Goal: Information Seeking & Learning: Check status

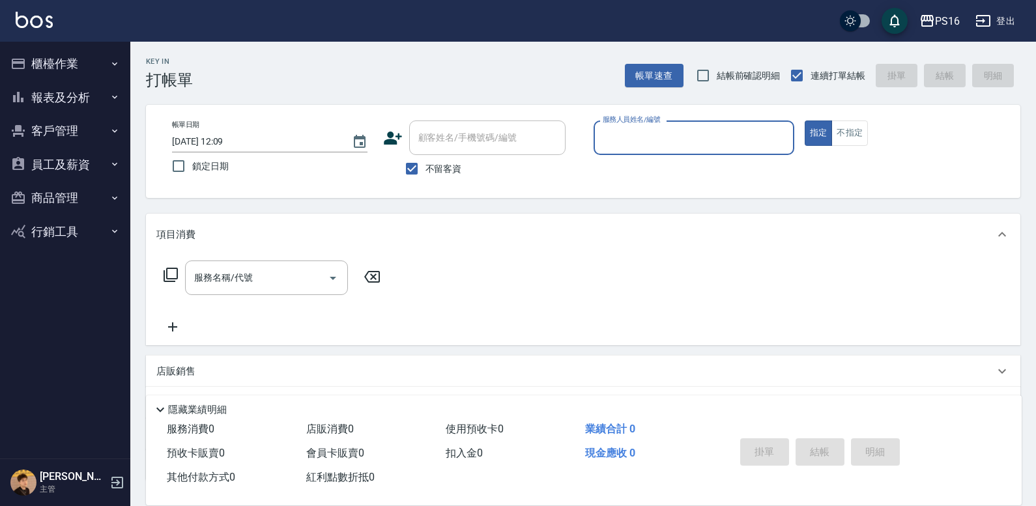
click at [76, 96] on button "報表及分析" at bounding box center [65, 98] width 120 height 34
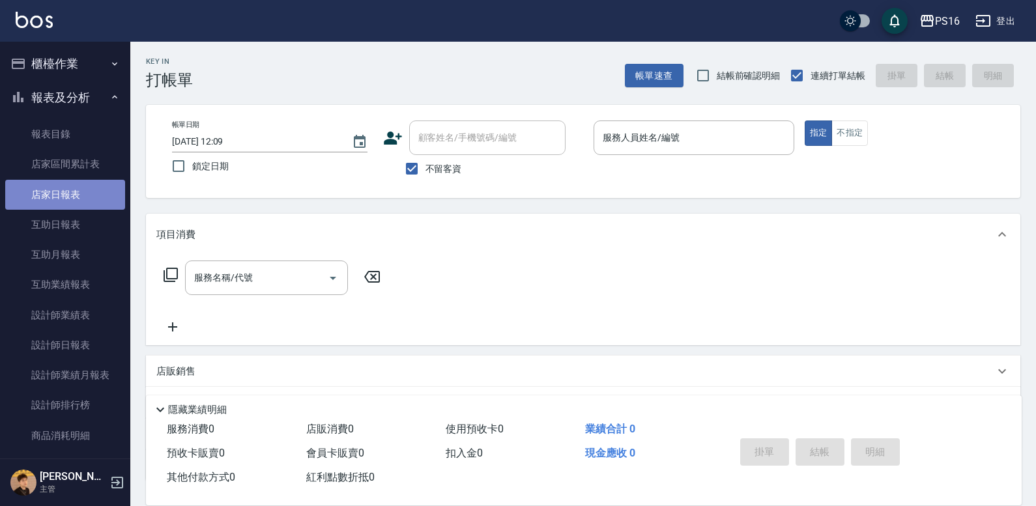
click at [74, 205] on link "店家日報表" at bounding box center [65, 195] width 120 height 30
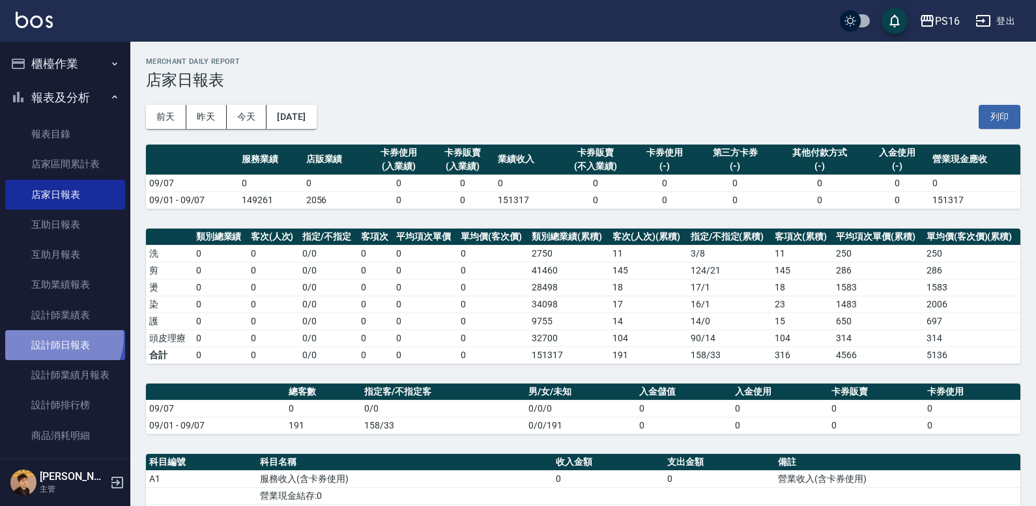
click at [62, 339] on link "設計師日報表" at bounding box center [65, 345] width 120 height 30
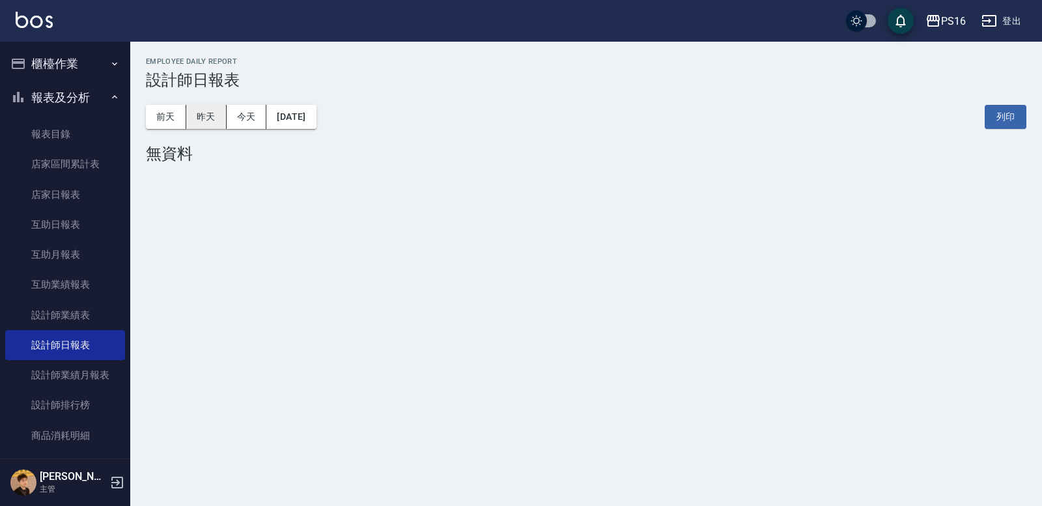
click at [194, 111] on button "昨天" at bounding box center [206, 117] width 40 height 24
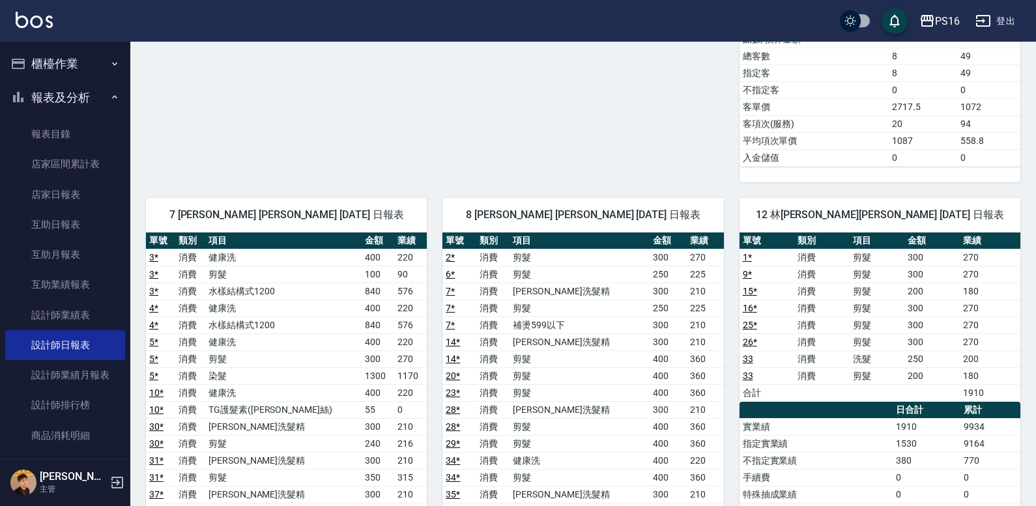
scroll to position [498, 0]
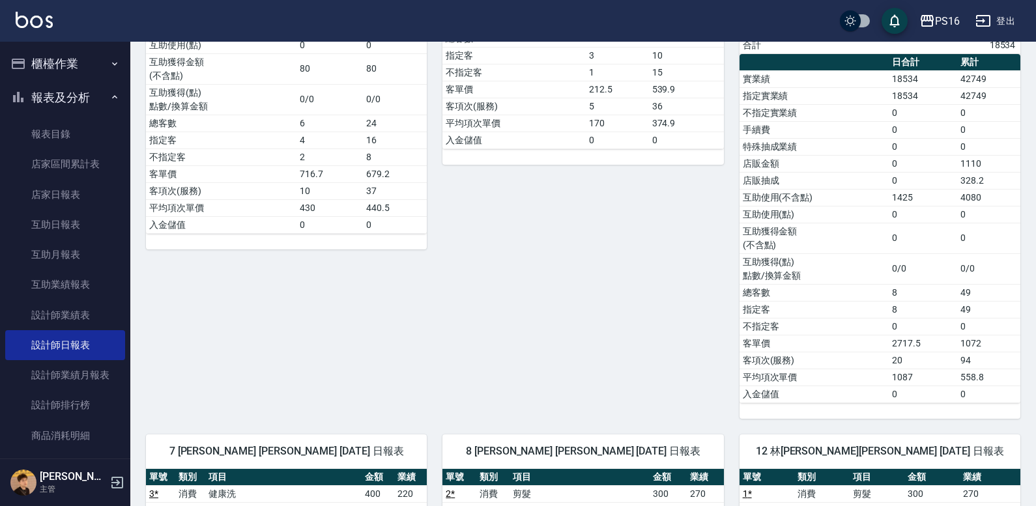
click at [85, 96] on button "報表及分析" at bounding box center [65, 98] width 120 height 34
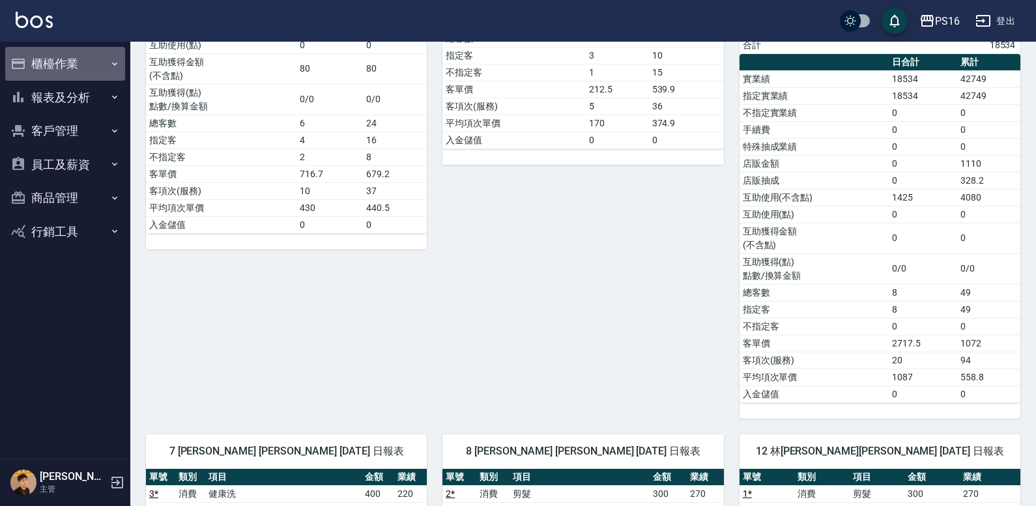
click at [106, 58] on button "櫃檯作業" at bounding box center [65, 64] width 120 height 34
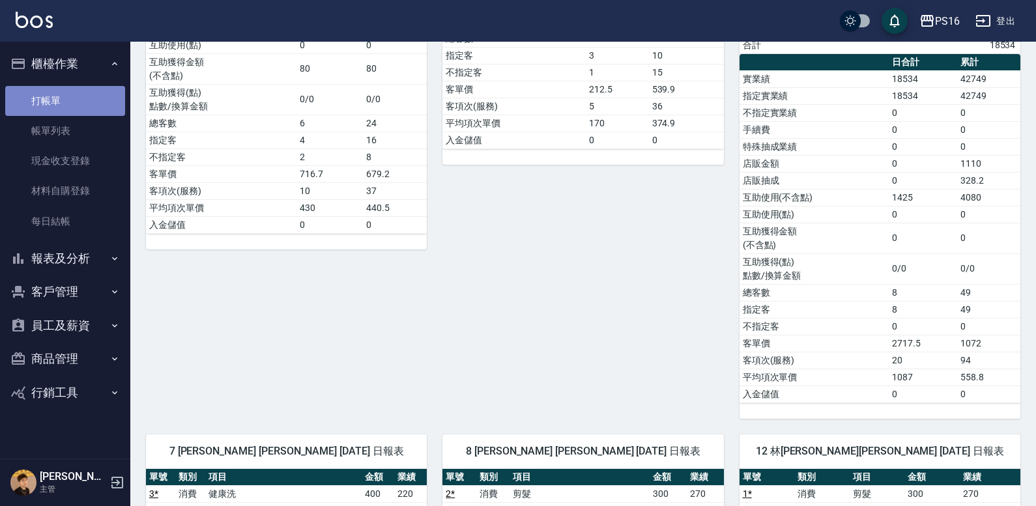
click at [101, 102] on link "打帳單" at bounding box center [65, 101] width 120 height 30
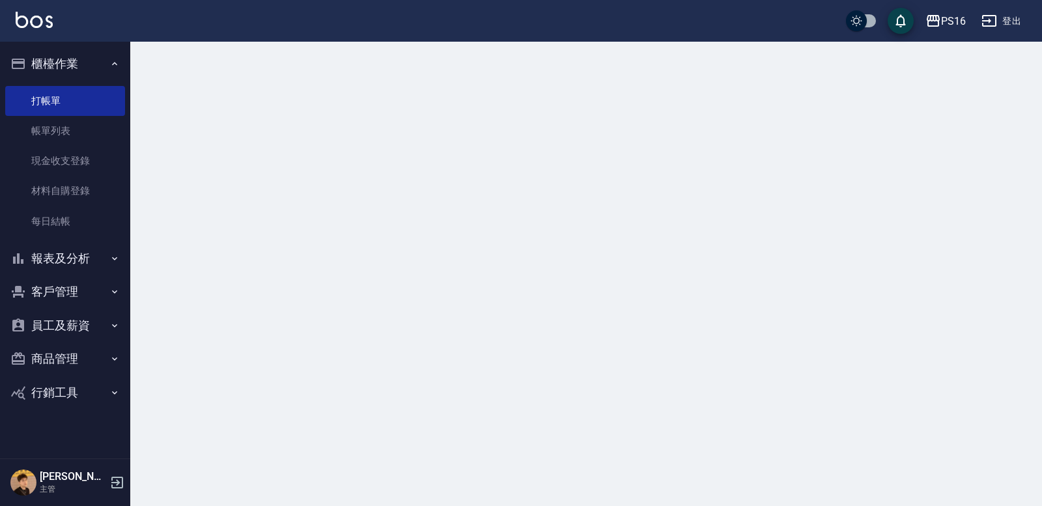
click at [106, 65] on button "櫃檯作業" at bounding box center [65, 64] width 120 height 34
